Goal: Task Accomplishment & Management: Manage account settings

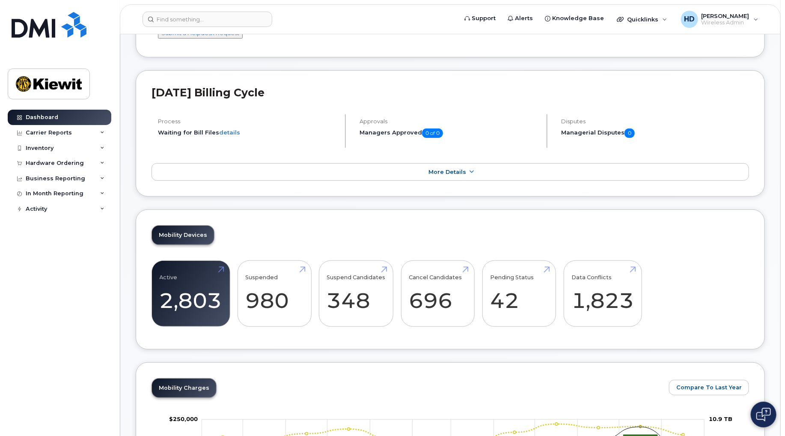
scroll to position [95, 0]
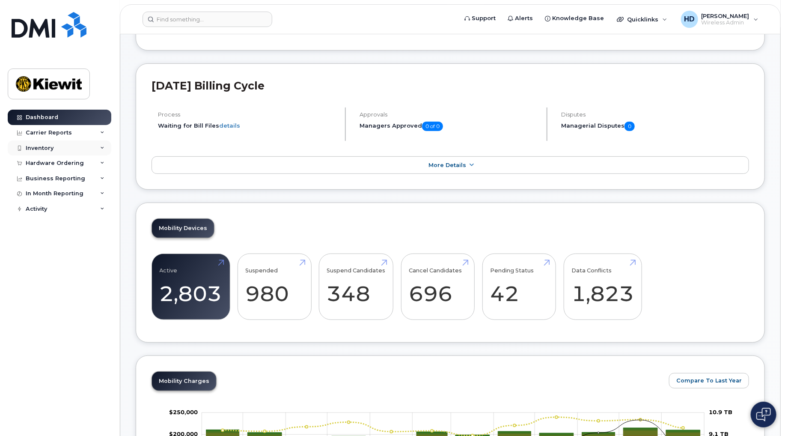
click at [105, 146] on div "Inventory" at bounding box center [60, 147] width 104 height 15
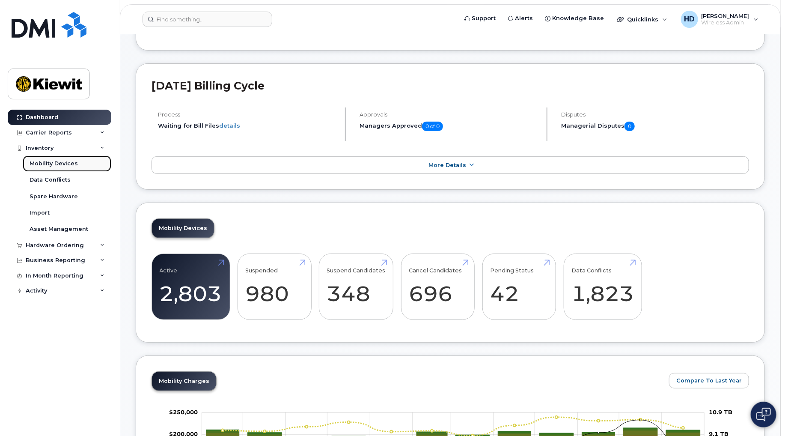
click at [57, 164] on div "Mobility Devices" at bounding box center [54, 164] width 48 height 8
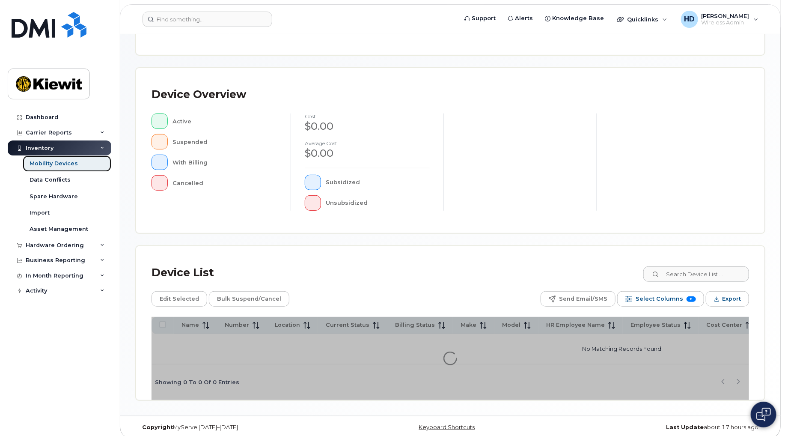
scroll to position [155, 0]
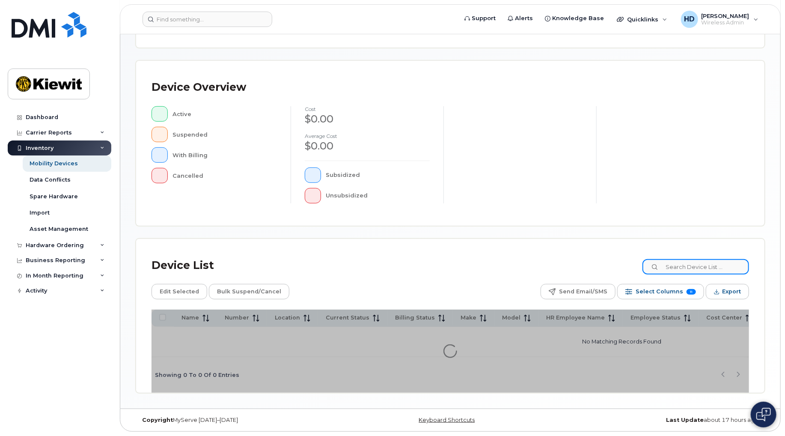
click at [694, 260] on input at bounding box center [695, 266] width 107 height 15
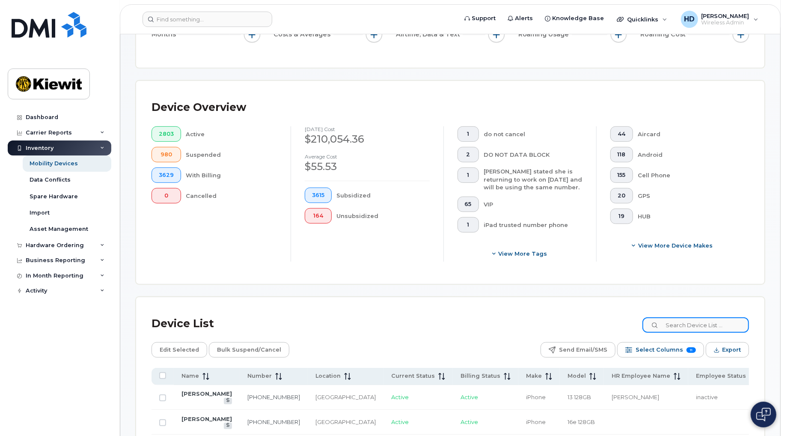
scroll to position [178, 0]
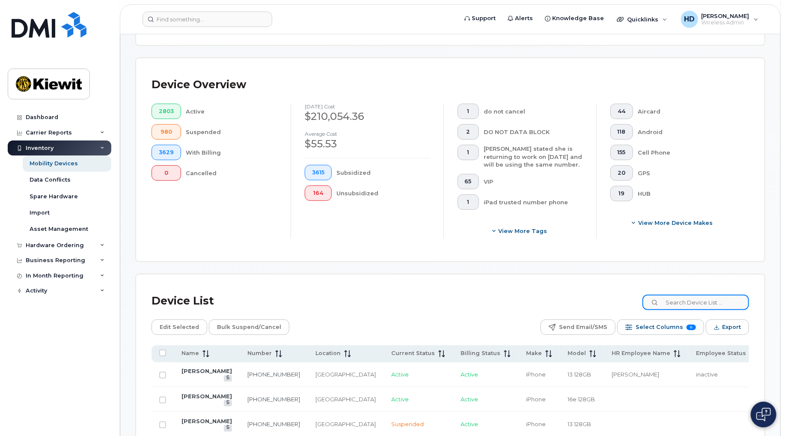
click at [699, 300] on input at bounding box center [695, 301] width 107 height 15
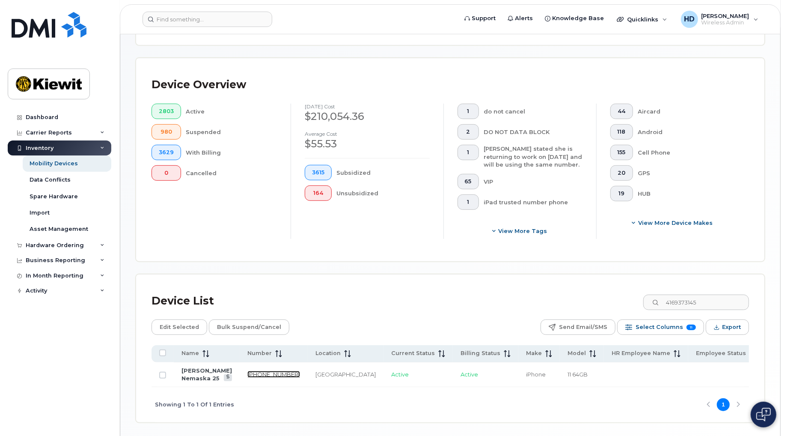
click at [247, 372] on link "416-937-3145" at bounding box center [273, 374] width 53 height 7
drag, startPoint x: 694, startPoint y: 306, endPoint x: 622, endPoint y: 309, distance: 72.0
click at [622, 309] on div "Device List 4169373145" at bounding box center [451, 301] width 598 height 22
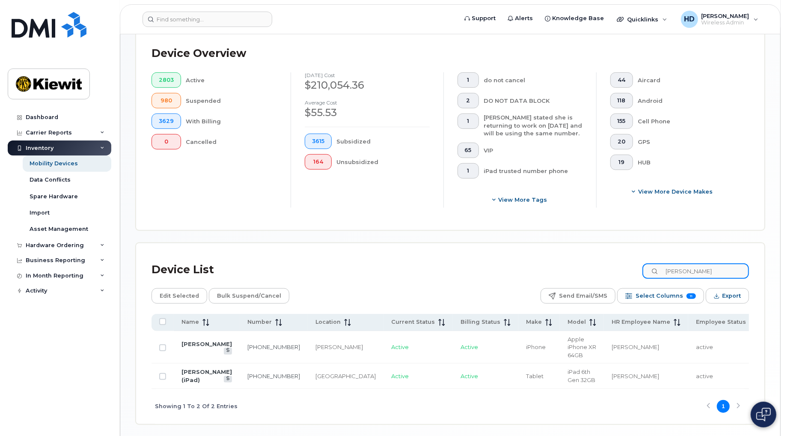
scroll to position [225, 0]
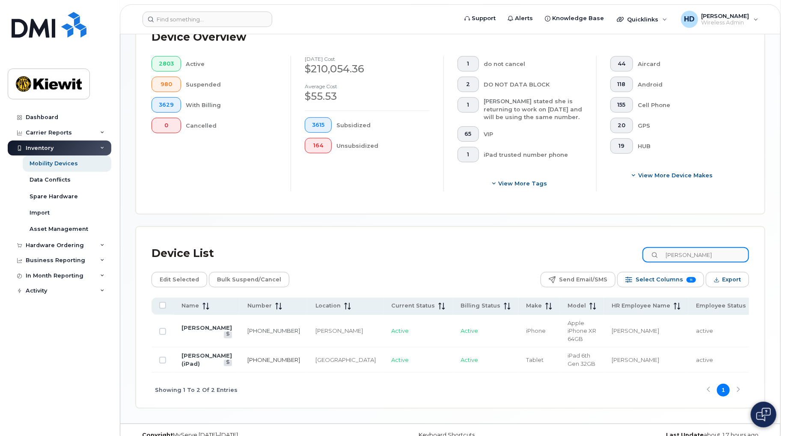
type input "claude mal"
click at [247, 360] on link "587-839-6716" at bounding box center [273, 359] width 53 height 7
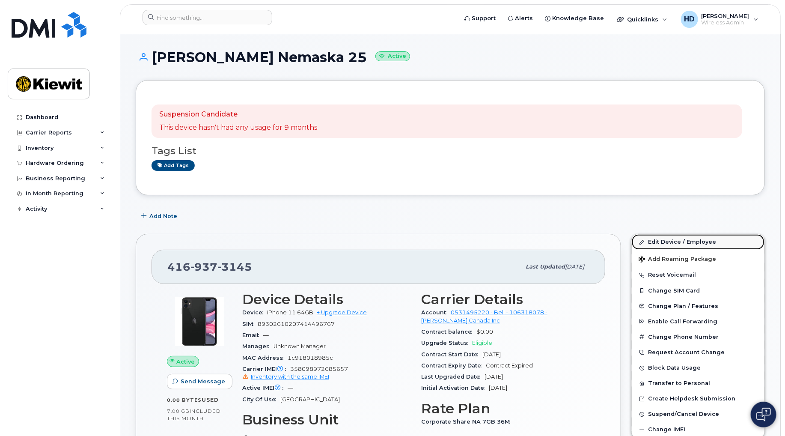
click at [678, 241] on link "Edit Device / Employee" at bounding box center [698, 241] width 133 height 15
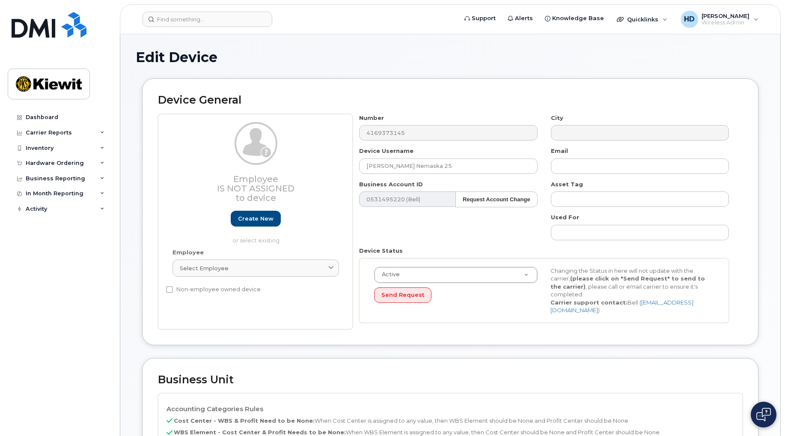
select select "14059"
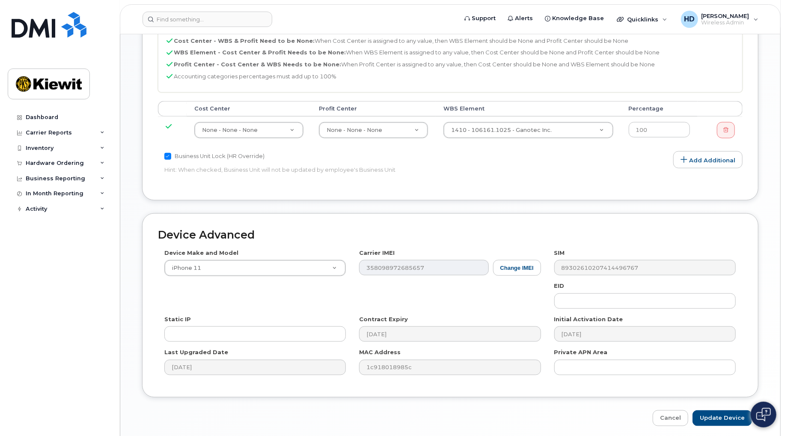
scroll to position [380, 0]
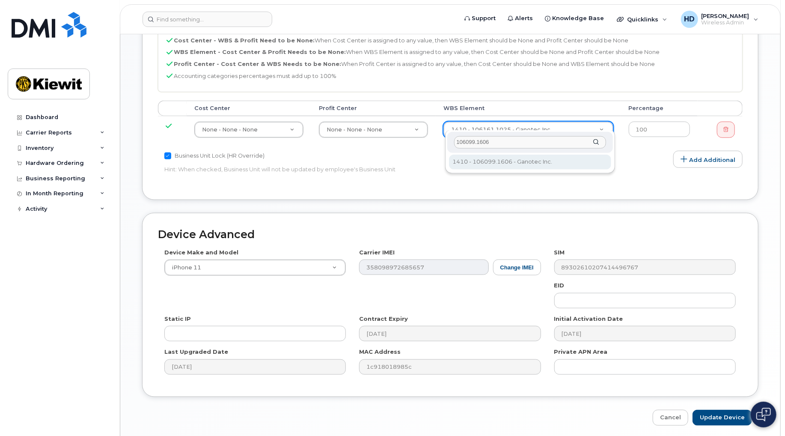
type input "106099.1606"
type input "35008751"
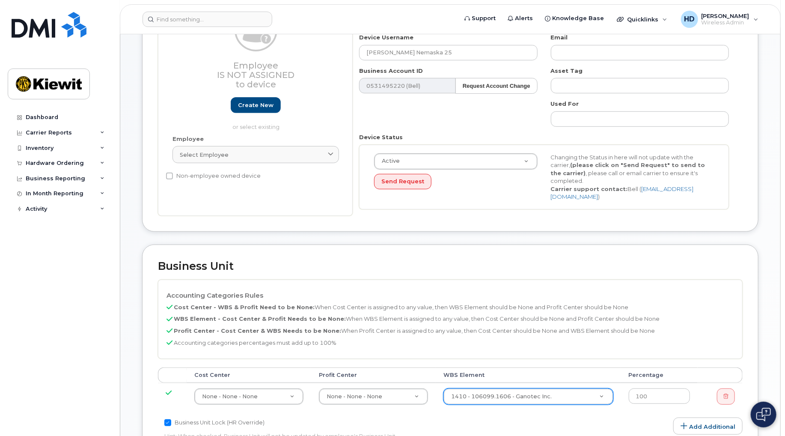
scroll to position [0, 0]
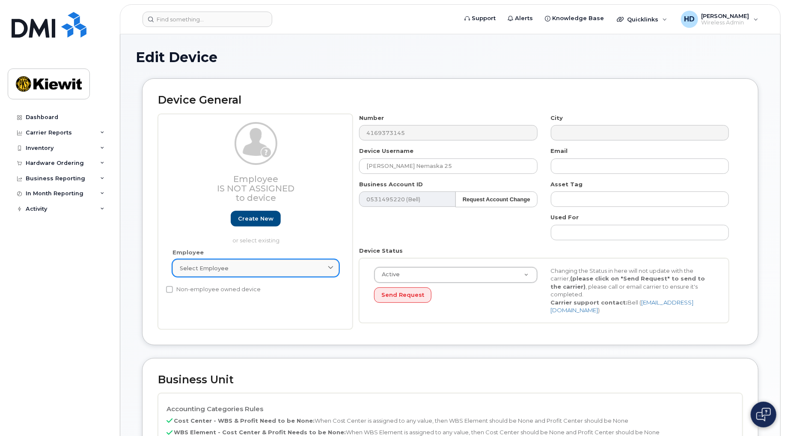
click at [230, 266] on div "Select employee" at bounding box center [256, 268] width 152 height 8
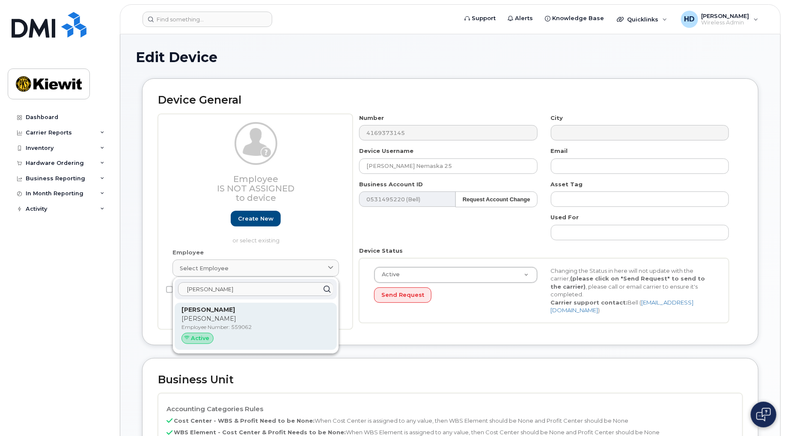
type input "luca gamm"
click at [241, 323] on p "Luca" at bounding box center [255, 318] width 149 height 9
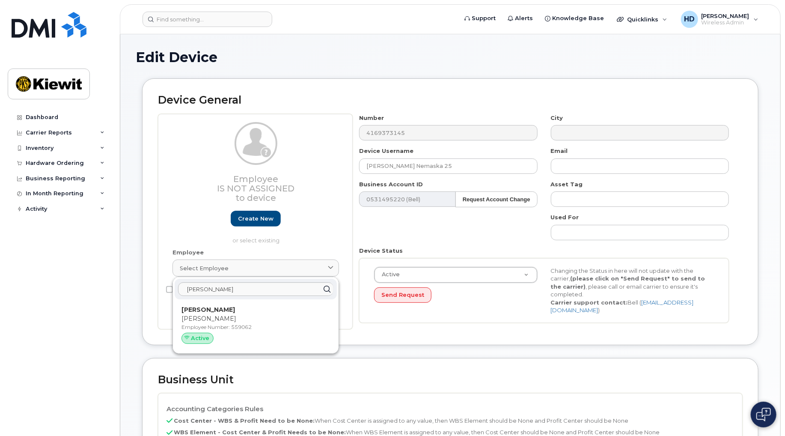
type input "559062"
type input "Luca Gammieri"
type input "luca.gammieri@kiewit.com"
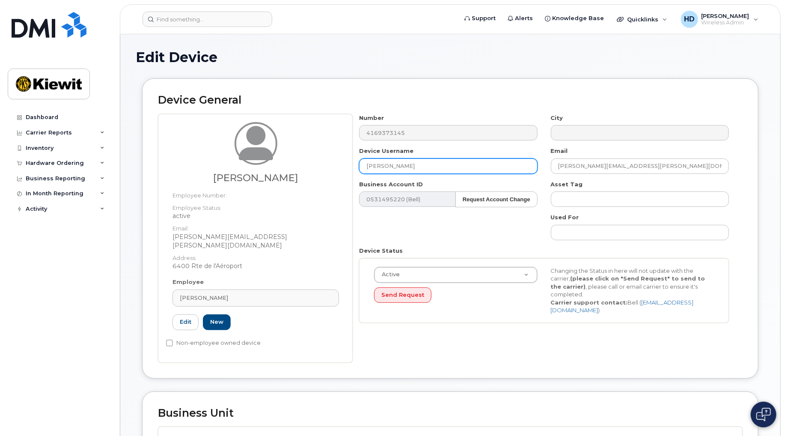
click at [464, 166] on input "[PERSON_NAME]" at bounding box center [448, 165] width 178 height 15
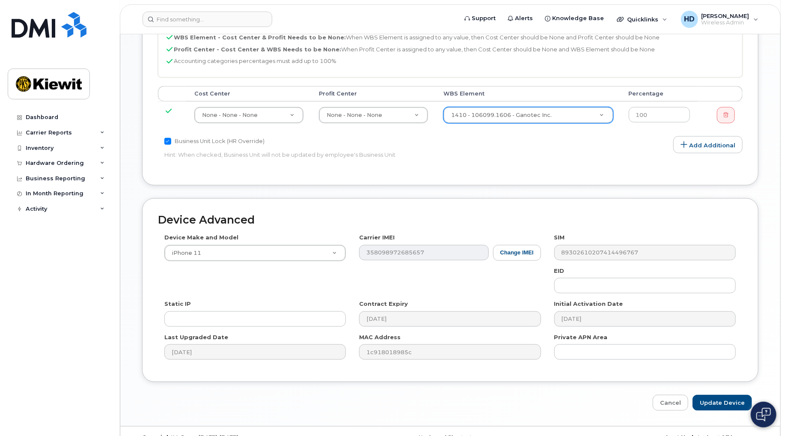
scroll to position [437, 0]
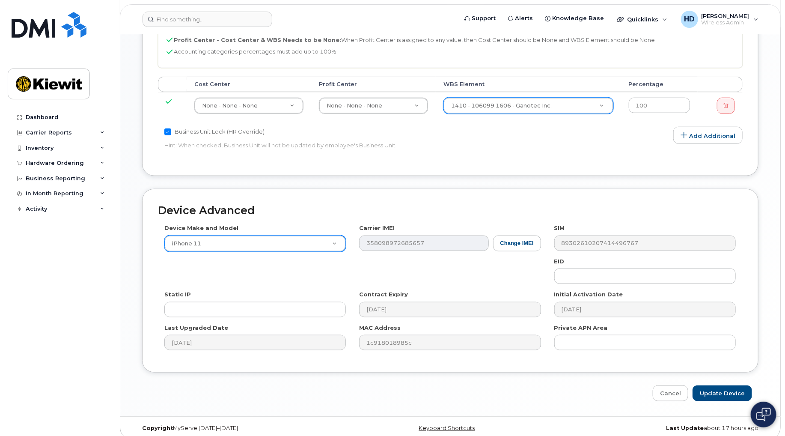
type input "[PERSON_NAME] (iPad)"
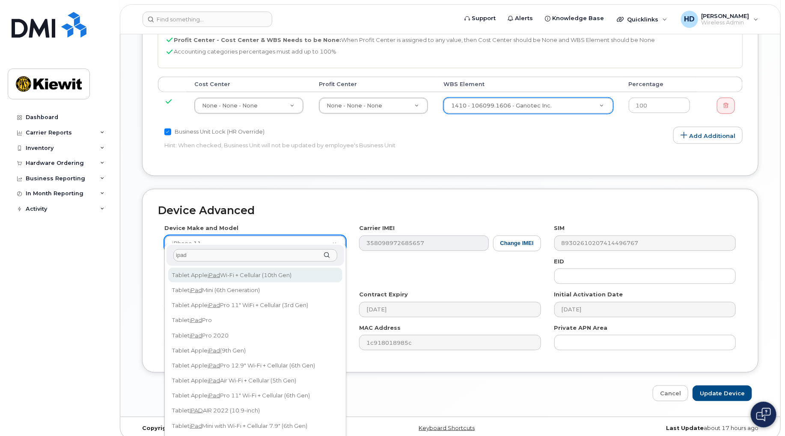
type input "ipad"
select select "3082"
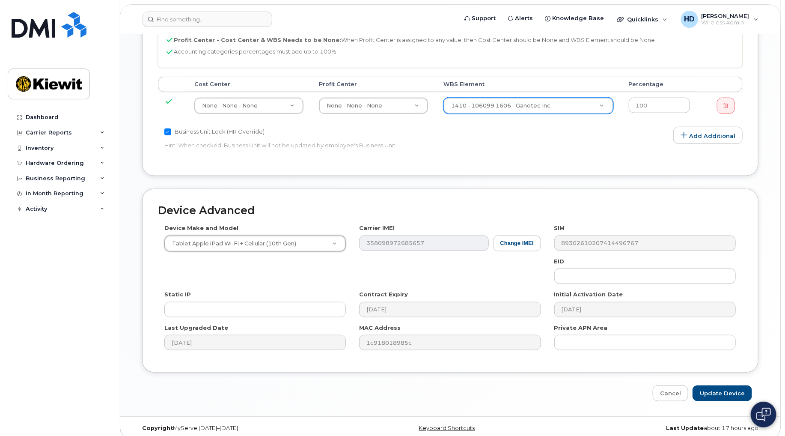
click at [453, 264] on div "Device Make and Model Tablet Apple iPad Wi-Fi + Cellular (10th Gen) Android TCL…" at bounding box center [450, 290] width 585 height 133
click at [729, 385] on input "Update Device" at bounding box center [722, 393] width 59 height 16
type input "Saving..."
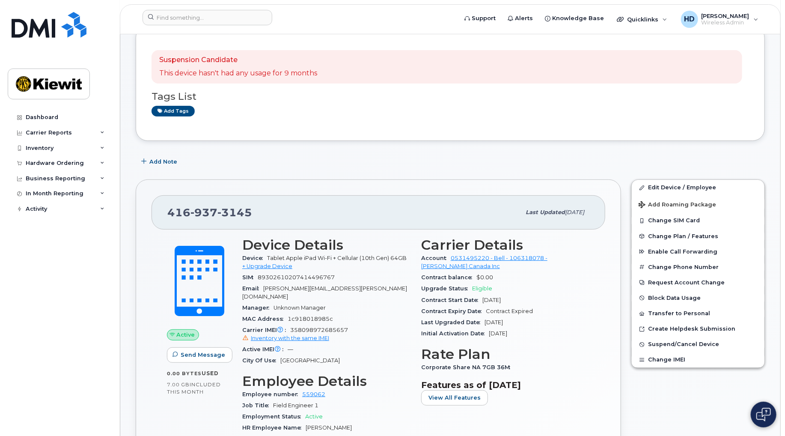
scroll to position [48, 0]
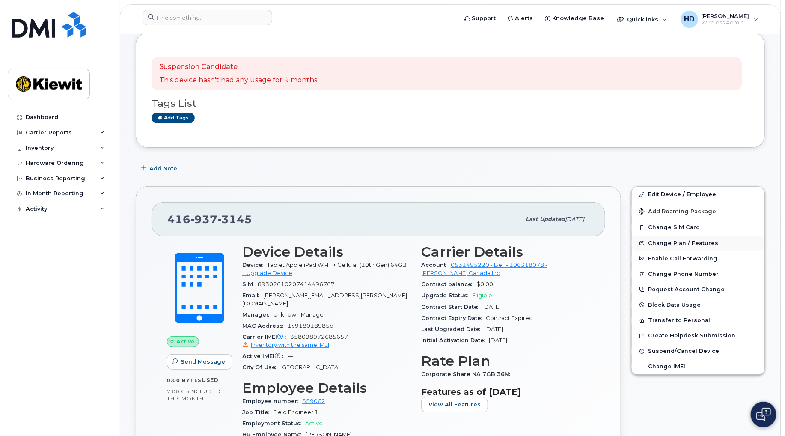
click at [686, 244] on span "Change Plan / Features" at bounding box center [683, 243] width 70 height 6
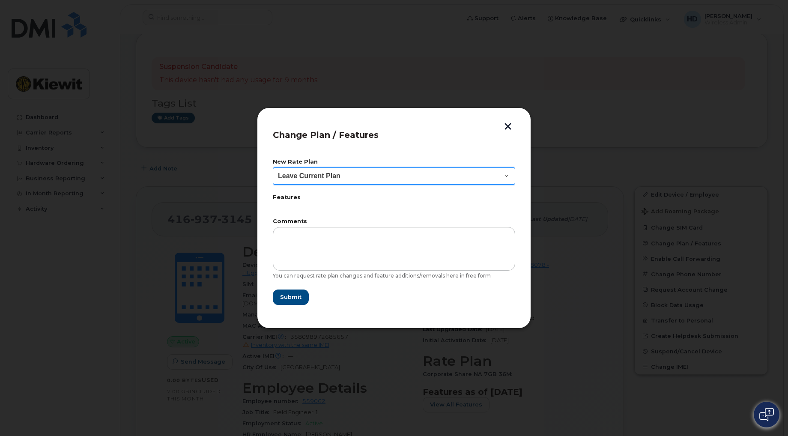
click at [505, 175] on select "Leave Current Plan BYOD Corp SmartShare Mob Int 10 BYOD CorpShr RoamBloc Mob Int" at bounding box center [394, 175] width 242 height 17
click at [508, 127] on button "button" at bounding box center [507, 127] width 13 height 9
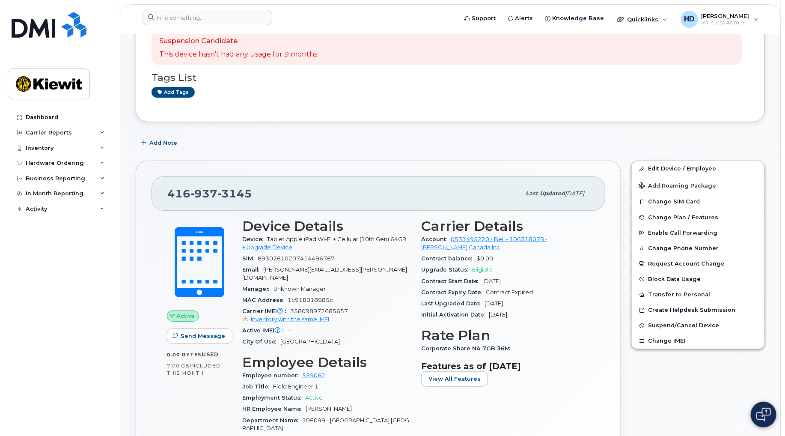
scroll to position [95, 0]
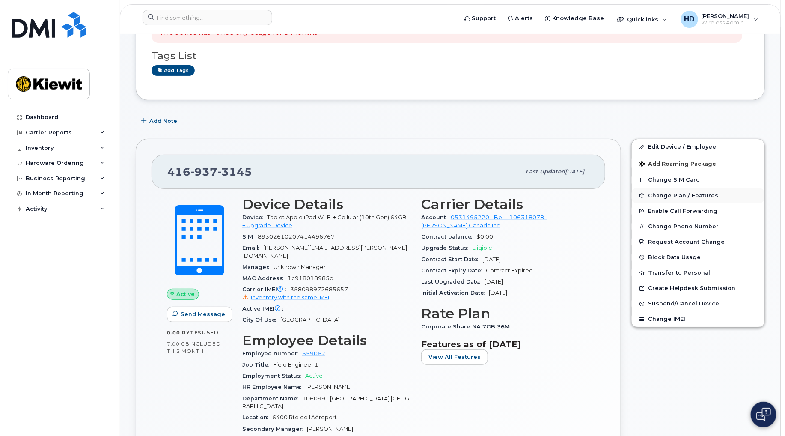
click at [698, 195] on span "Change Plan / Features" at bounding box center [683, 195] width 70 height 6
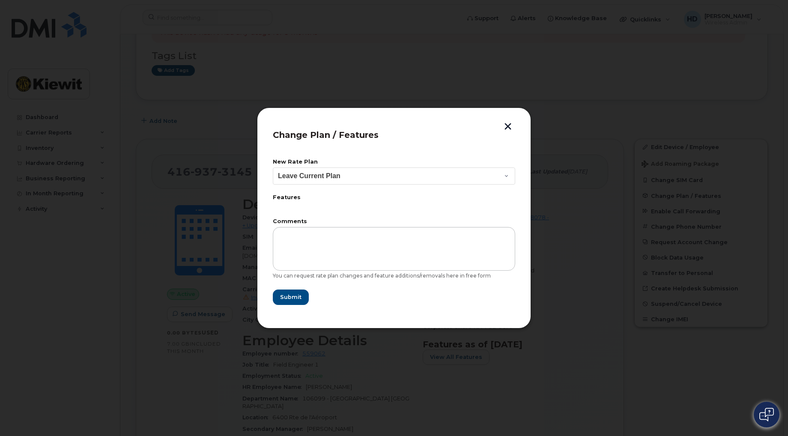
click at [509, 127] on button "button" at bounding box center [507, 127] width 13 height 9
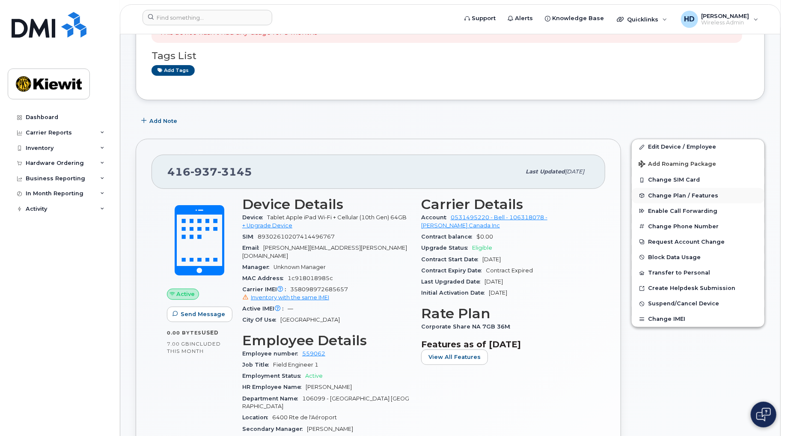
click at [691, 196] on span "Change Plan / Features" at bounding box center [683, 195] width 70 height 6
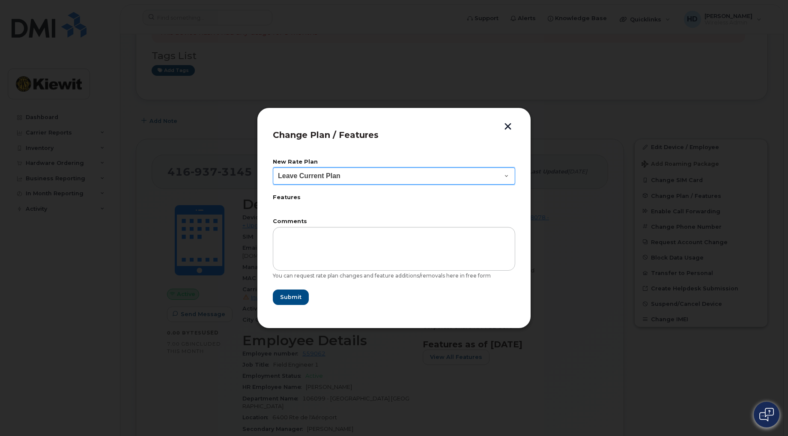
click at [504, 176] on select "Leave Current Plan BYOD Corp SmartShare Mob Int 10 BYOD CorpShr RoamBloc Mob Int" at bounding box center [394, 175] width 242 height 17
click at [503, 172] on select "Leave Current Plan BYOD Corp SmartShare Mob Int 10 BYOD CorpShr RoamBloc Mob Int" at bounding box center [394, 175] width 242 height 17
select select "3648230"
click at [273, 167] on select "Leave Current Plan BYOD Corp SmartShare Mob Int 10 BYOD CorpShr RoamBloc Mob Int" at bounding box center [394, 175] width 242 height 17
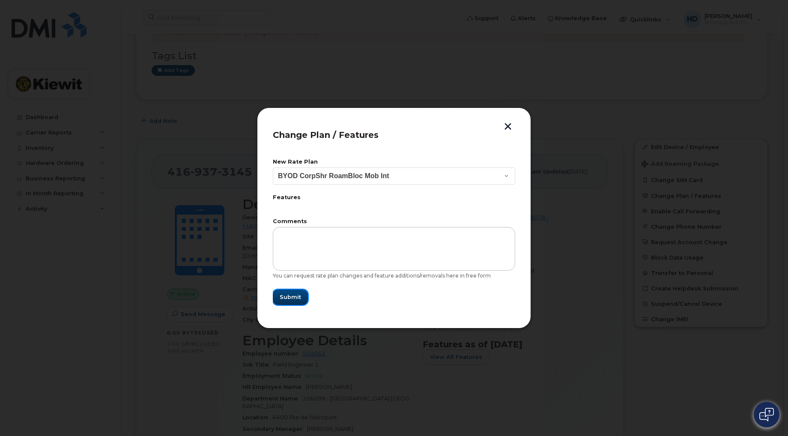
click at [293, 297] on span "Submit" at bounding box center [289, 297] width 21 height 8
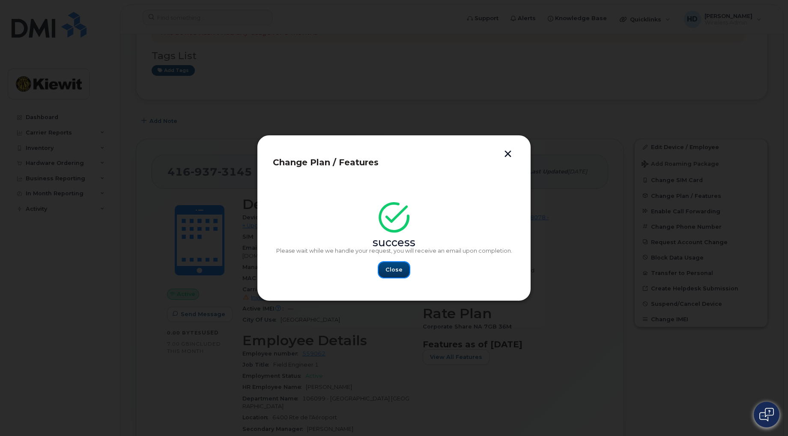
click at [395, 269] on span "Close" at bounding box center [393, 269] width 17 height 8
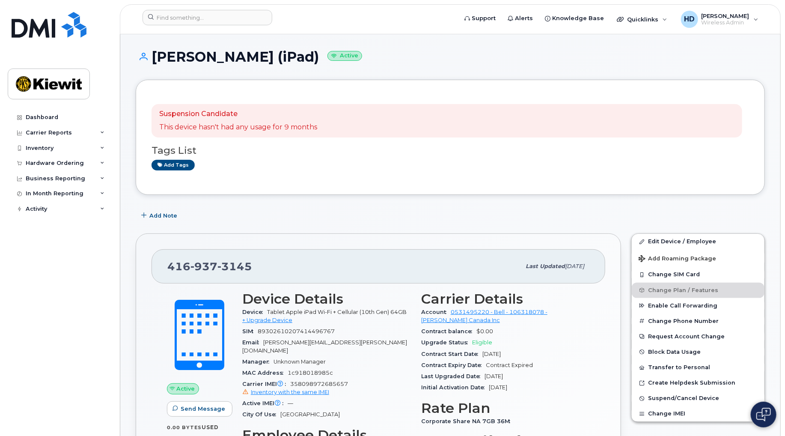
scroll to position [0, 0]
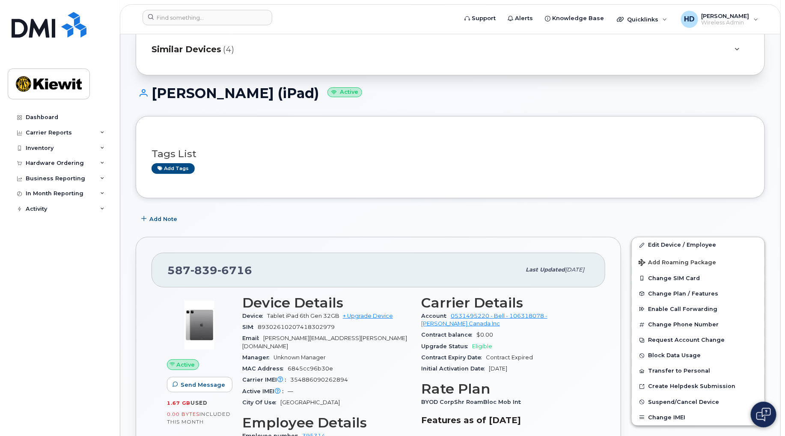
scroll to position [95, 0]
